Goal: Information Seeking & Learning: Learn about a topic

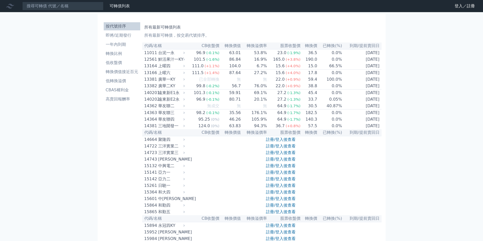
click at [280, 149] on link "註冊/登入後查看" at bounding box center [281, 146] width 30 height 5
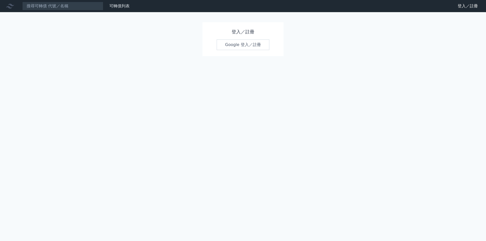
click at [234, 45] on link "Google 登入／註冊" at bounding box center [243, 45] width 53 height 11
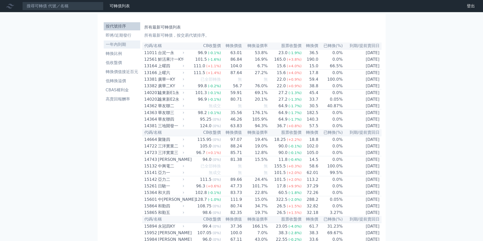
click at [117, 42] on li "一年內到期" at bounding box center [122, 45] width 36 height 6
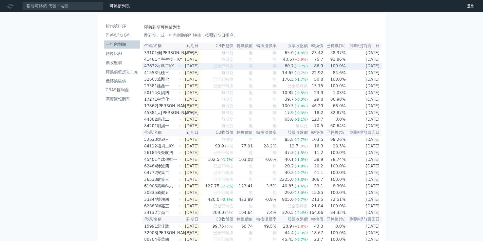
click at [259, 68] on td "無" at bounding box center [265, 66] width 24 height 7
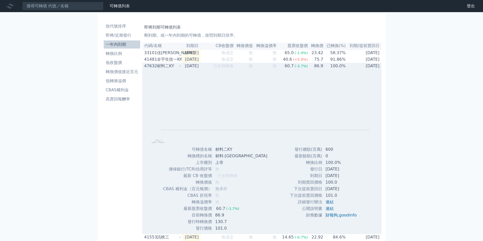
click at [253, 67] on span "無" at bounding box center [250, 66] width 4 height 5
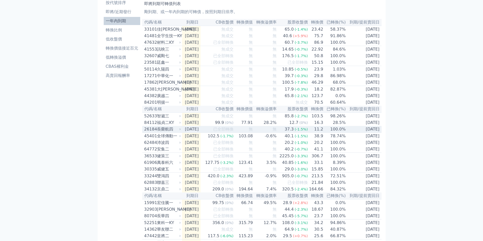
scroll to position [51, 0]
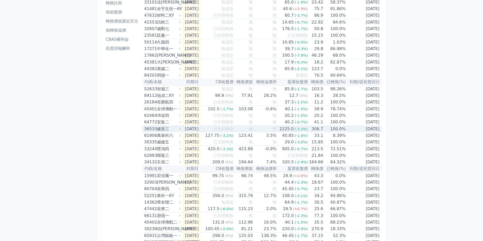
click at [276, 131] on span "無" at bounding box center [274, 129] width 4 height 5
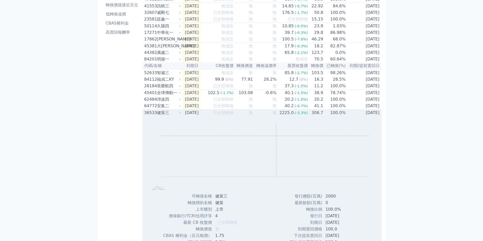
scroll to position [76, 0]
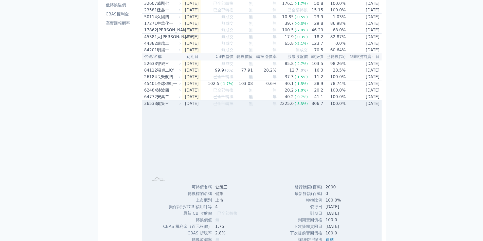
click at [291, 107] on div "2225.0" at bounding box center [286, 104] width 16 height 6
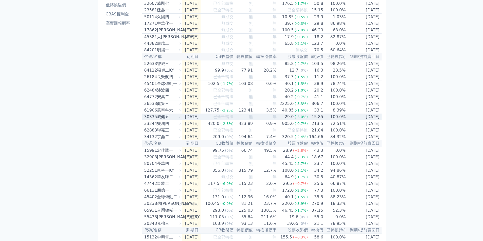
click at [270, 121] on td "無" at bounding box center [265, 117] width 24 height 7
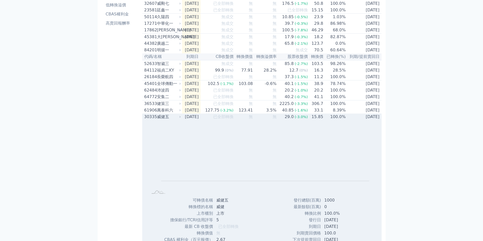
click at [269, 120] on td "無" at bounding box center [265, 117] width 24 height 7
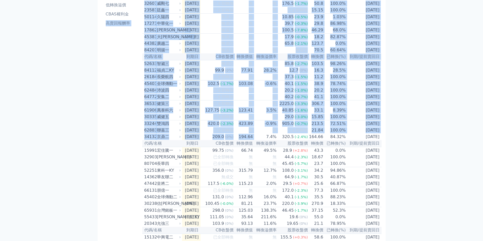
drag, startPoint x: 261, startPoint y: 150, endPoint x: 95, endPoint y: 144, distance: 165.8
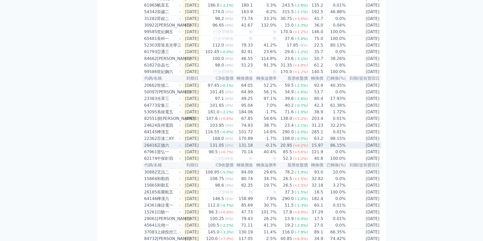
scroll to position [633, 0]
